Goal: Transaction & Acquisition: Purchase product/service

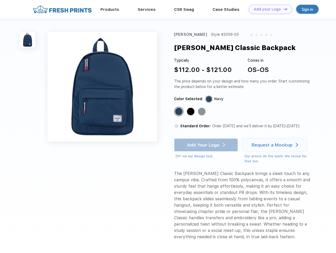
click at [268, 9] on link "Add your Logo Design Tool" at bounding box center [269, 9] width 43 height 9
click at [0, 0] on div "Design Tool" at bounding box center [0, 0] width 0 height 0
click at [283, 9] on link "Add your Logo Design Tool" at bounding box center [269, 9] width 43 height 9
click at [28, 40] on img at bounding box center [28, 40] width 16 height 16
click at [179, 112] on div "Standard Color" at bounding box center [178, 111] width 7 height 7
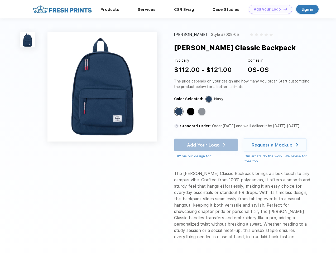
click at [191, 112] on div "Standard Color" at bounding box center [190, 111] width 7 height 7
click at [202, 112] on div "Standard Color" at bounding box center [201, 111] width 7 height 7
click at [206, 145] on div "Add Your Logo DIY via our design tool. Ah shoot! This product isn't up in our d…" at bounding box center [206, 148] width 64 height 21
click at [275, 145] on div "Request a Mockup" at bounding box center [271, 144] width 41 height 5
